Goal: Task Accomplishment & Management: Use online tool/utility

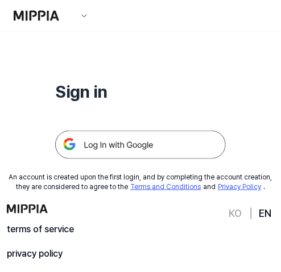
scroll to position [139, 0]
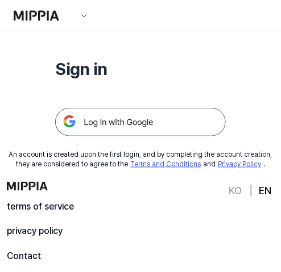
click at [130, 126] on img at bounding box center [140, 122] width 171 height 28
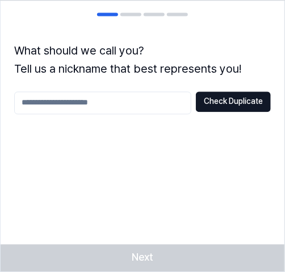
click at [161, 252] on div "Next" at bounding box center [143, 258] width 284 height 27
